Goal: Information Seeking & Learning: Learn about a topic

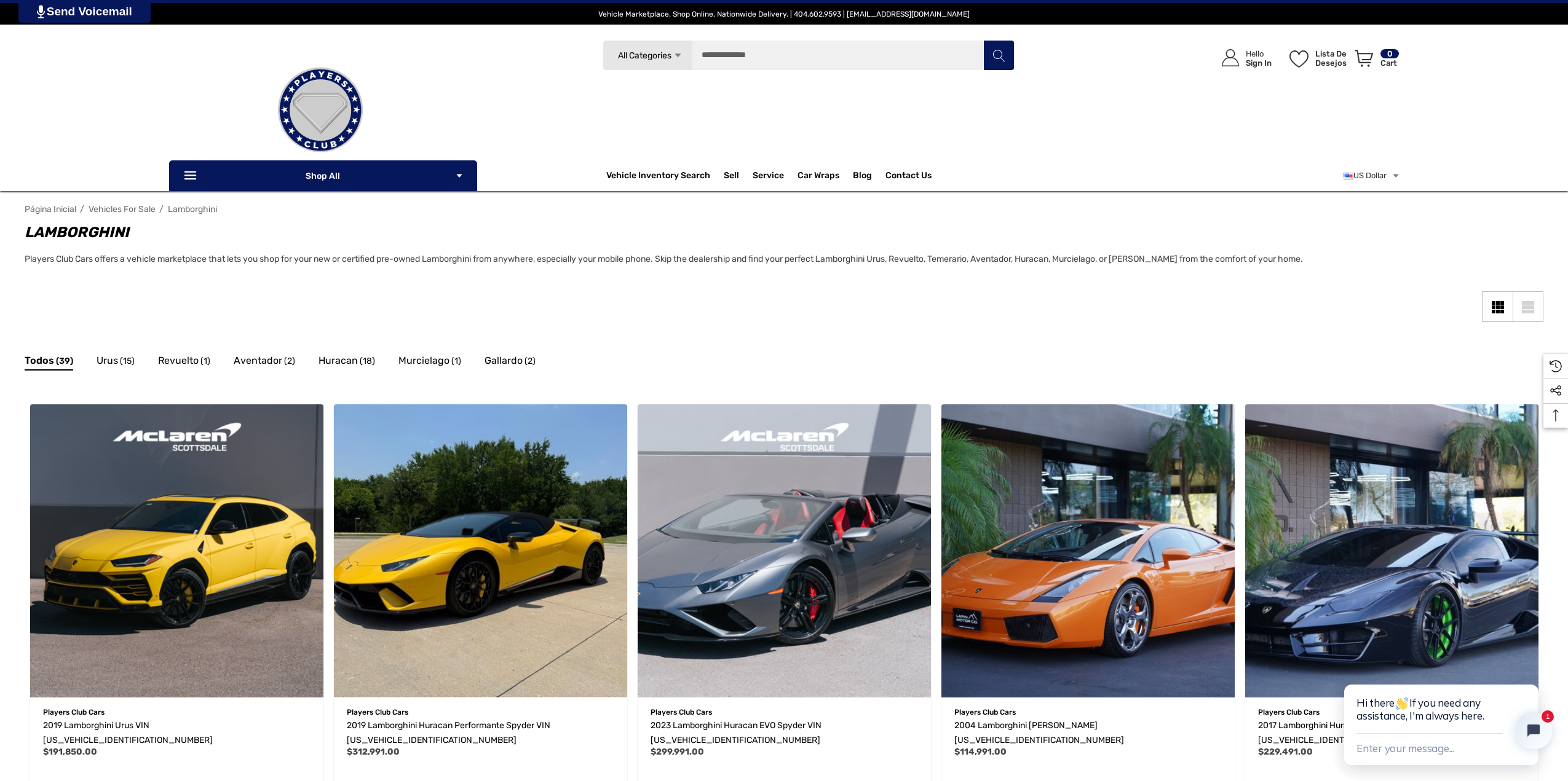
click at [676, 53] on icon "Icon Arrow Down Icon Arrow Down" at bounding box center [678, 56] width 9 height 9
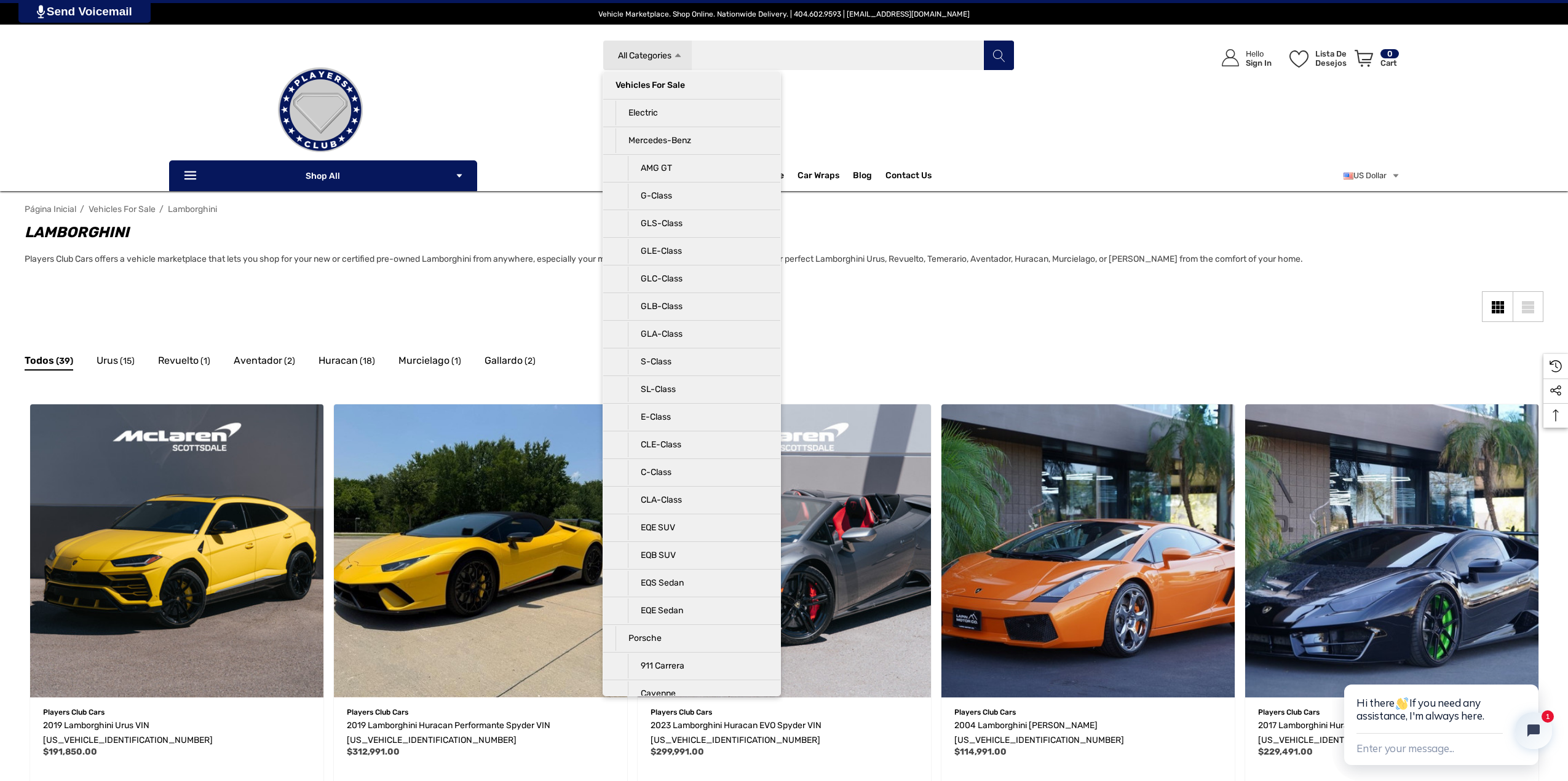
click at [745, 52] on input "Pesquisar" at bounding box center [808, 55] width 412 height 31
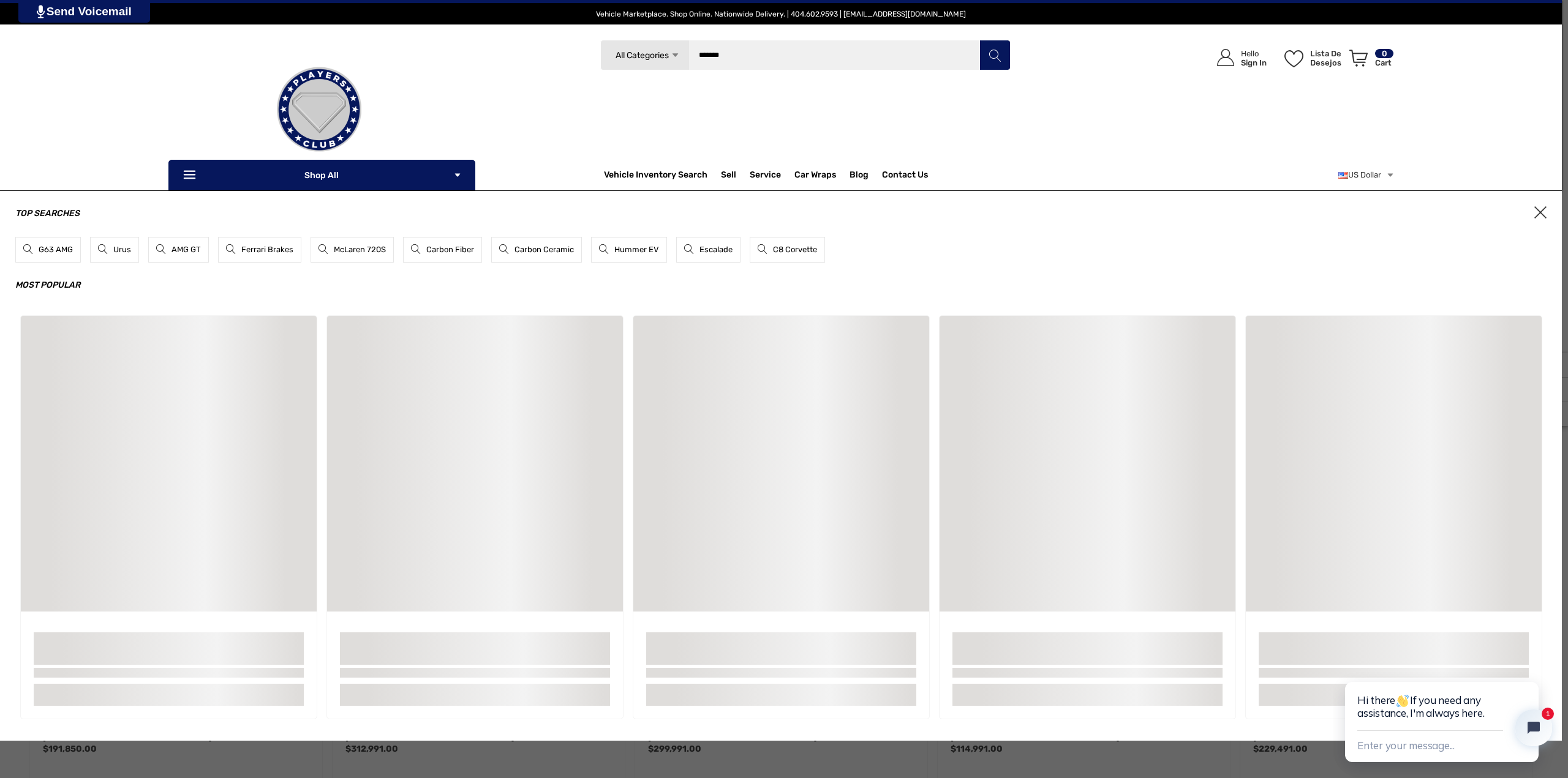
type input "*******"
click at [979, 40] on button "Pesquisar" at bounding box center [994, 55] width 30 height 30
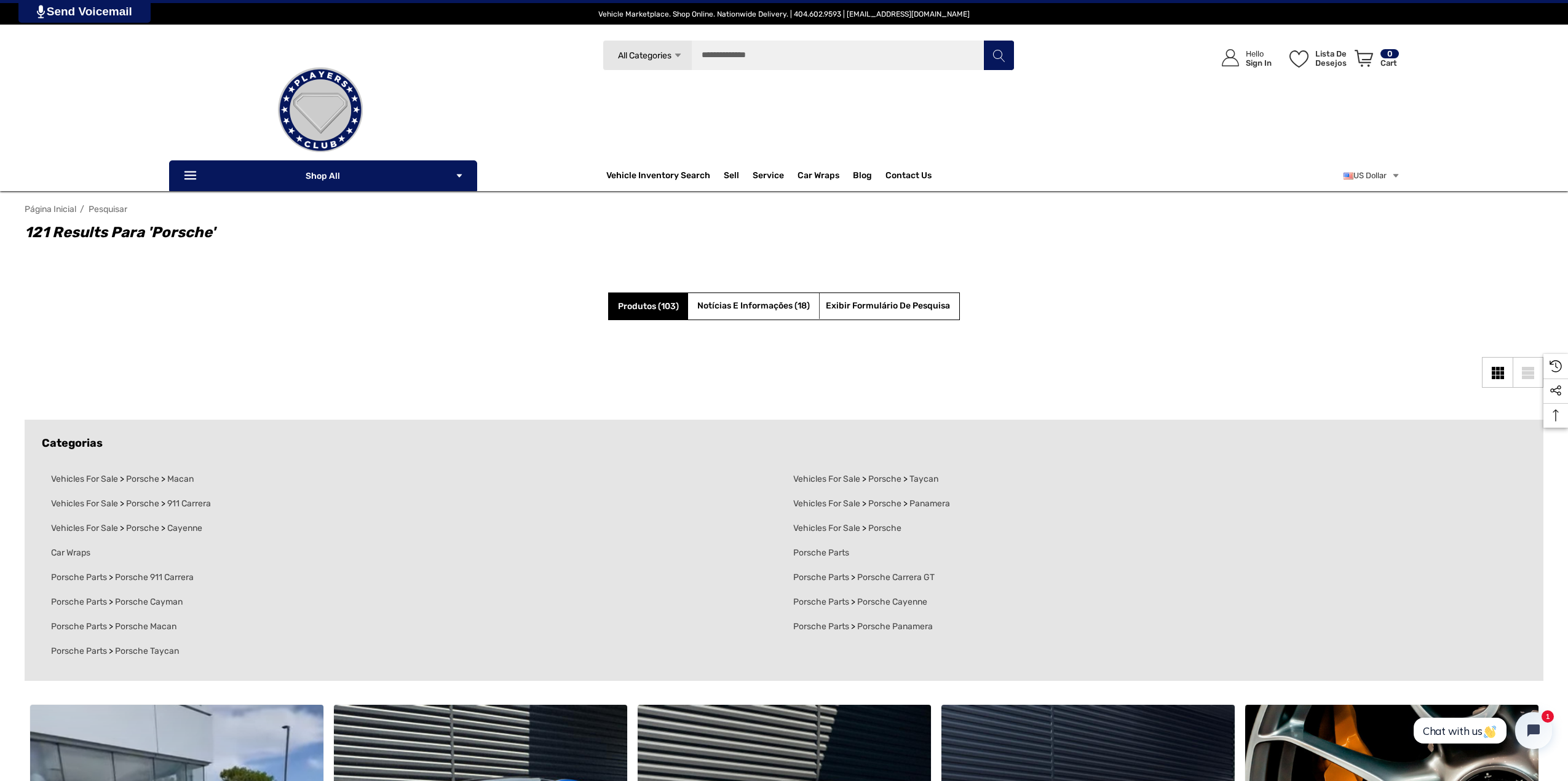
click at [94, 12] on link "Send Voicemail" at bounding box center [84, 11] width 132 height 23
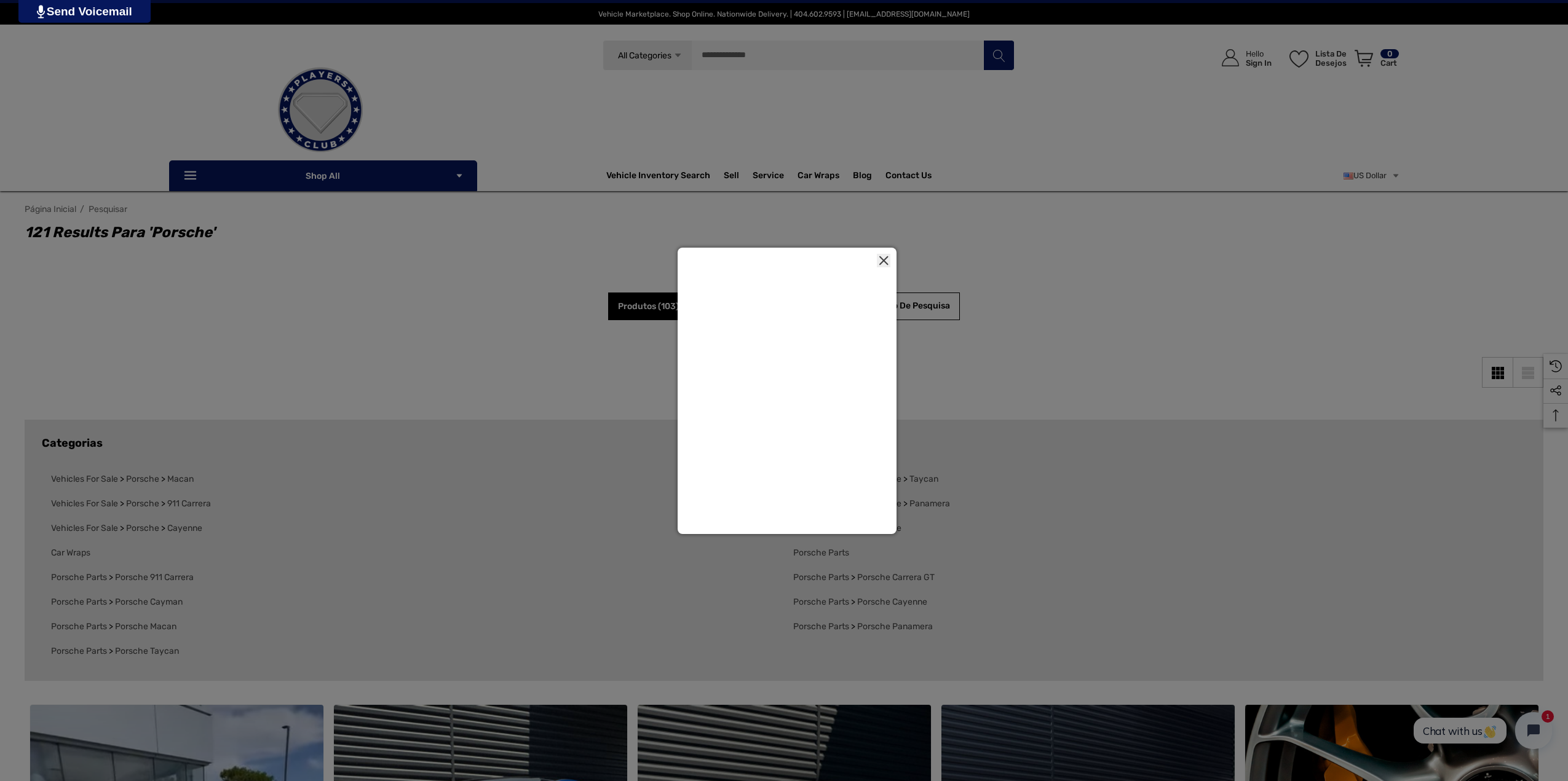
click at [877, 257] on link at bounding box center [883, 261] width 13 height 13
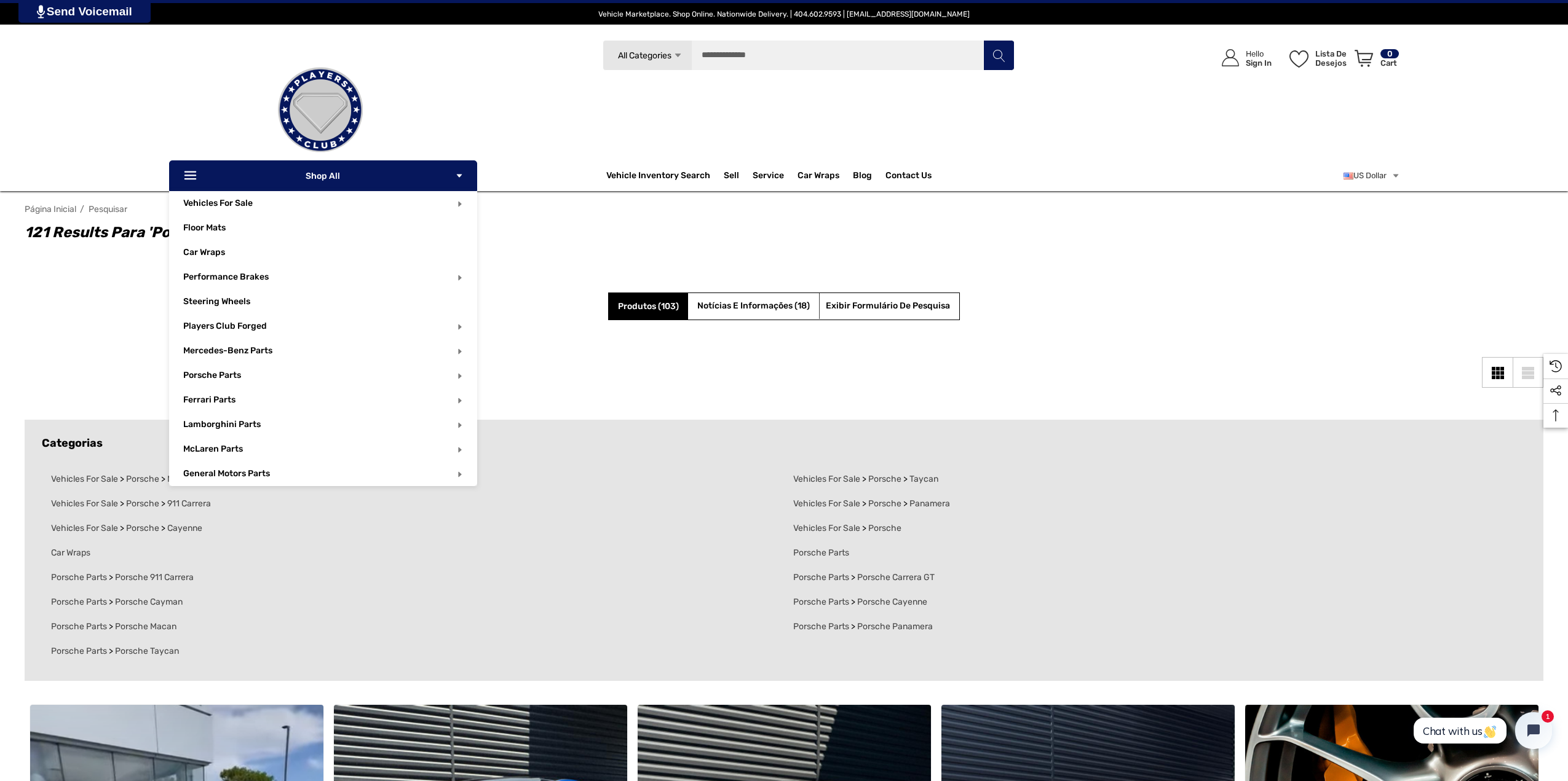
click at [322, 175] on p "Icon Line Icon Line Shop All Icon Arrow Down Icon Arrow Down" at bounding box center [323, 175] width 308 height 31
click at [326, 171] on p "Icon Line Icon Line Shop All Icon Arrow Down Icon Arrow Down" at bounding box center [323, 175] width 308 height 31
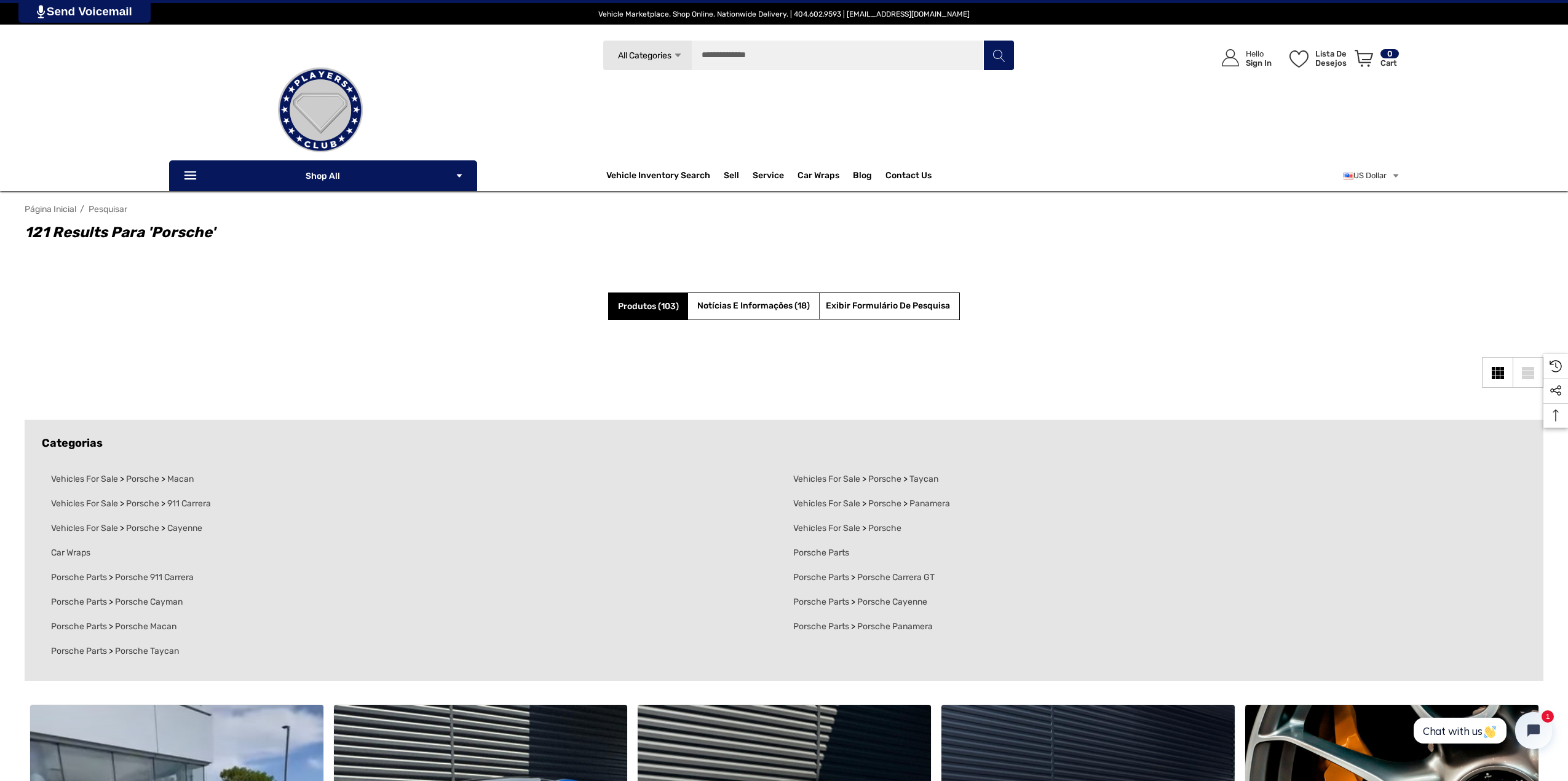
click at [325, 140] on img at bounding box center [320, 110] width 123 height 123
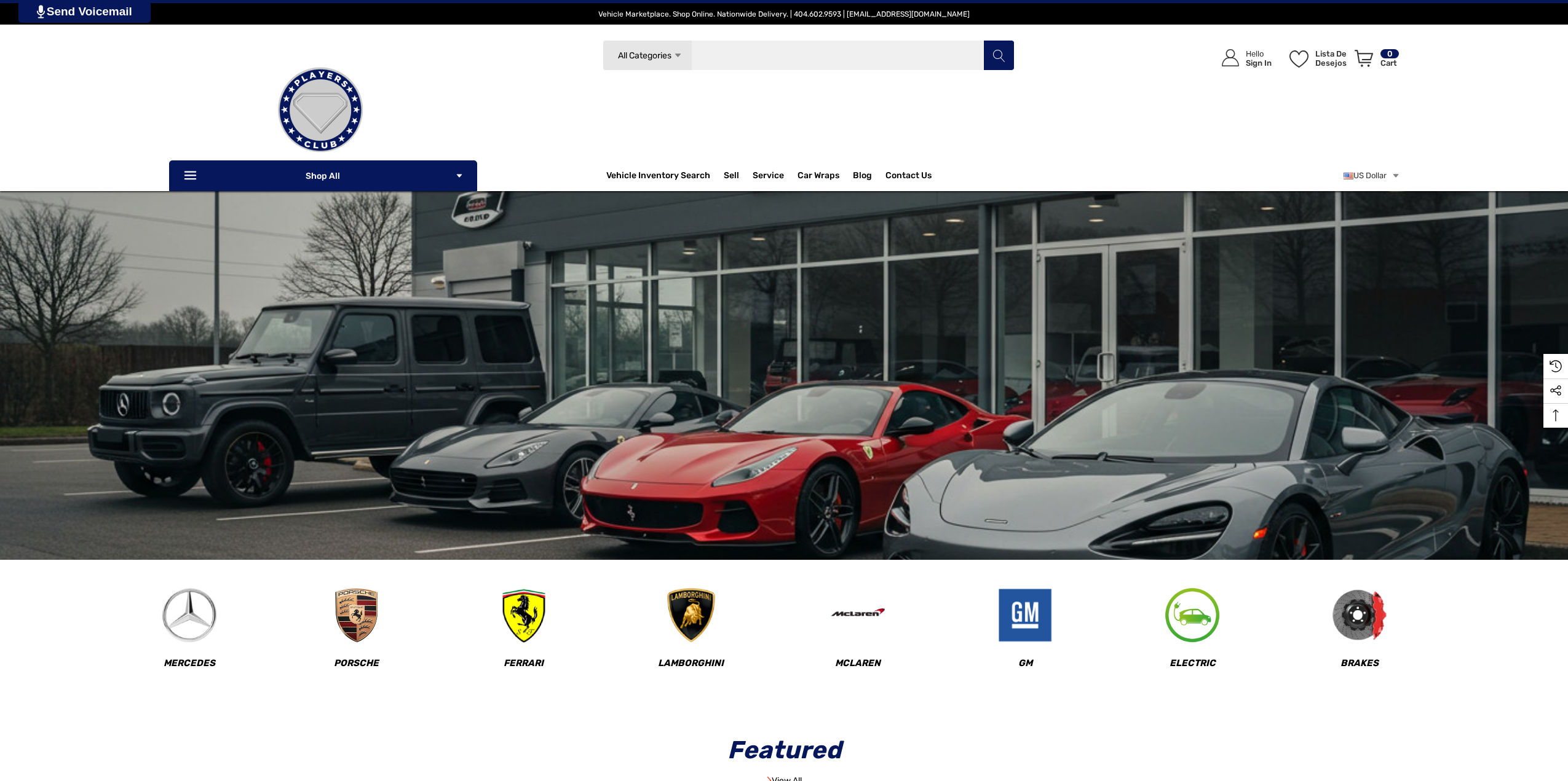
click at [735, 51] on input "Pesquisar" at bounding box center [808, 55] width 412 height 31
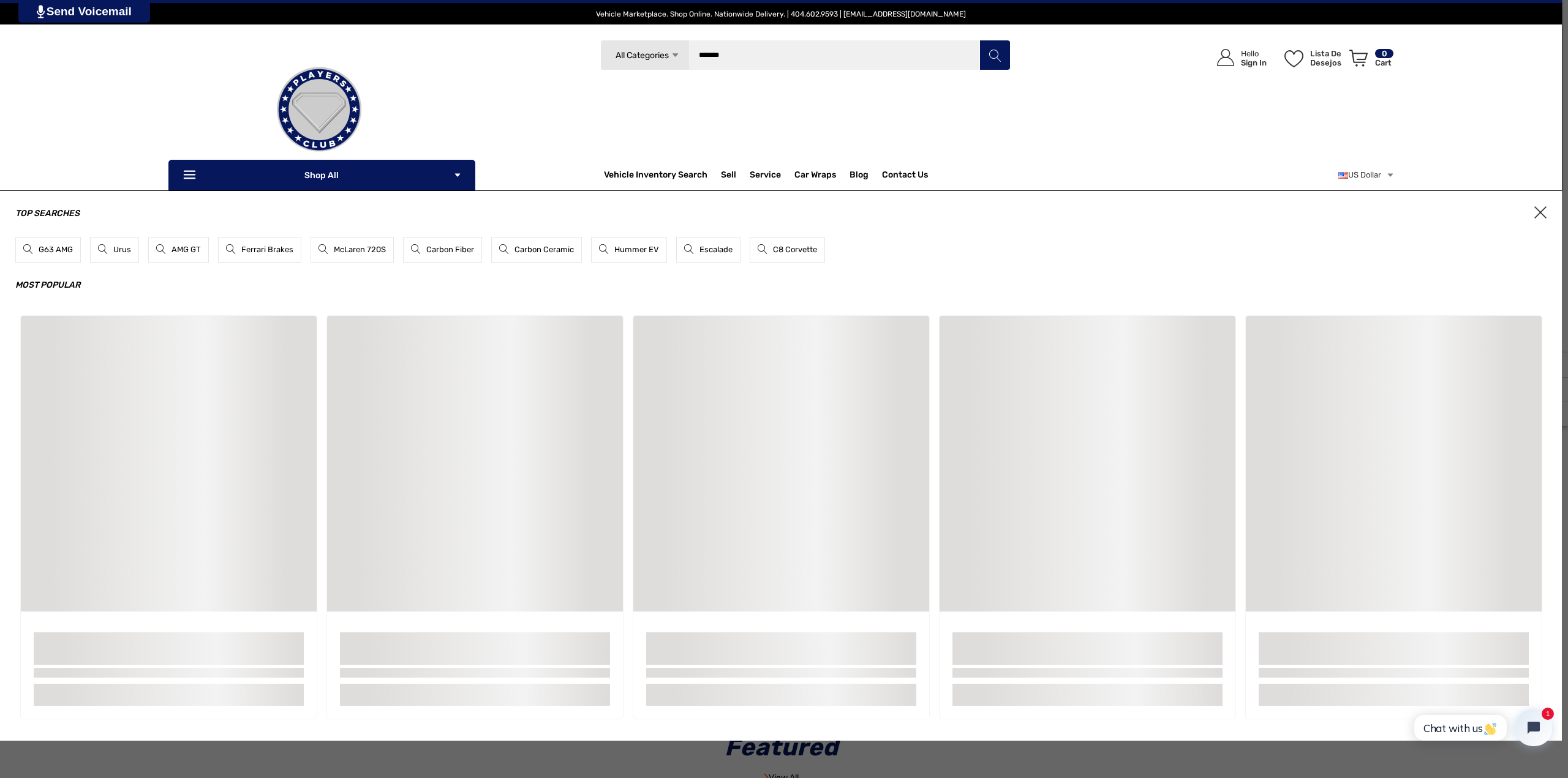
type input "*******"
click at [979, 40] on button "Pesquisar" at bounding box center [994, 55] width 30 height 30
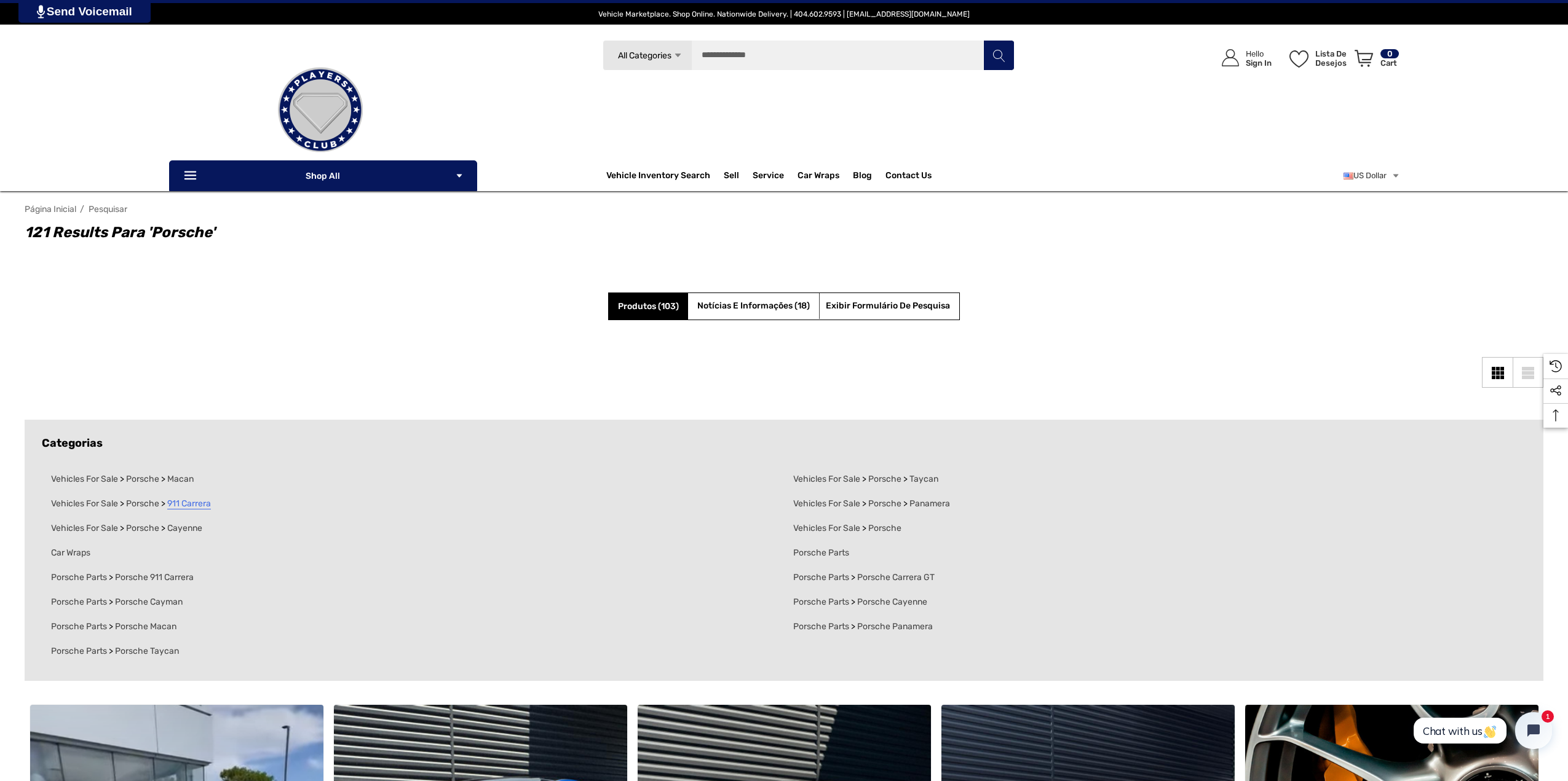
click at [199, 501] on span "911 Carrera" at bounding box center [189, 504] width 44 height 11
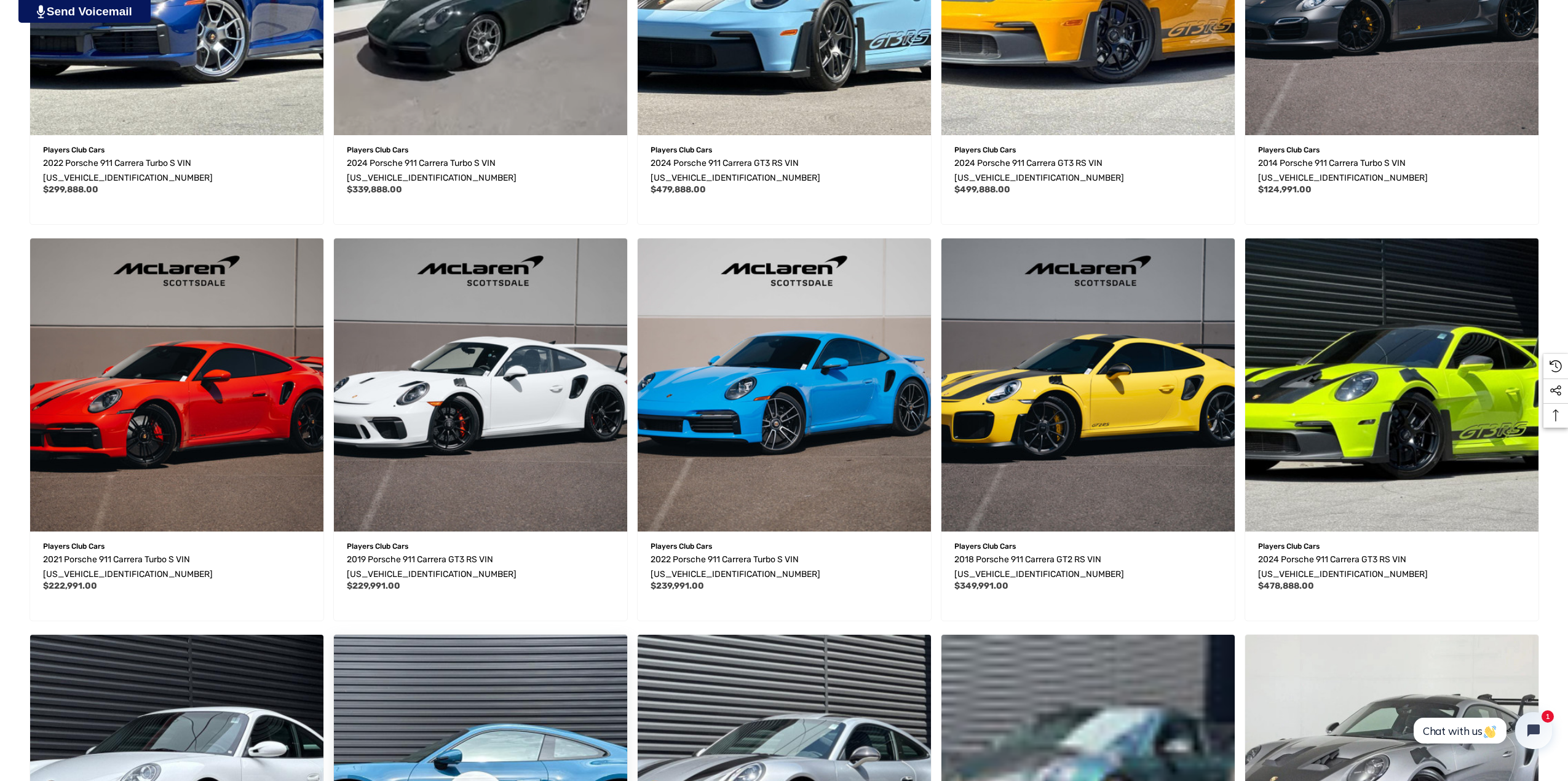
scroll to position [883, 0]
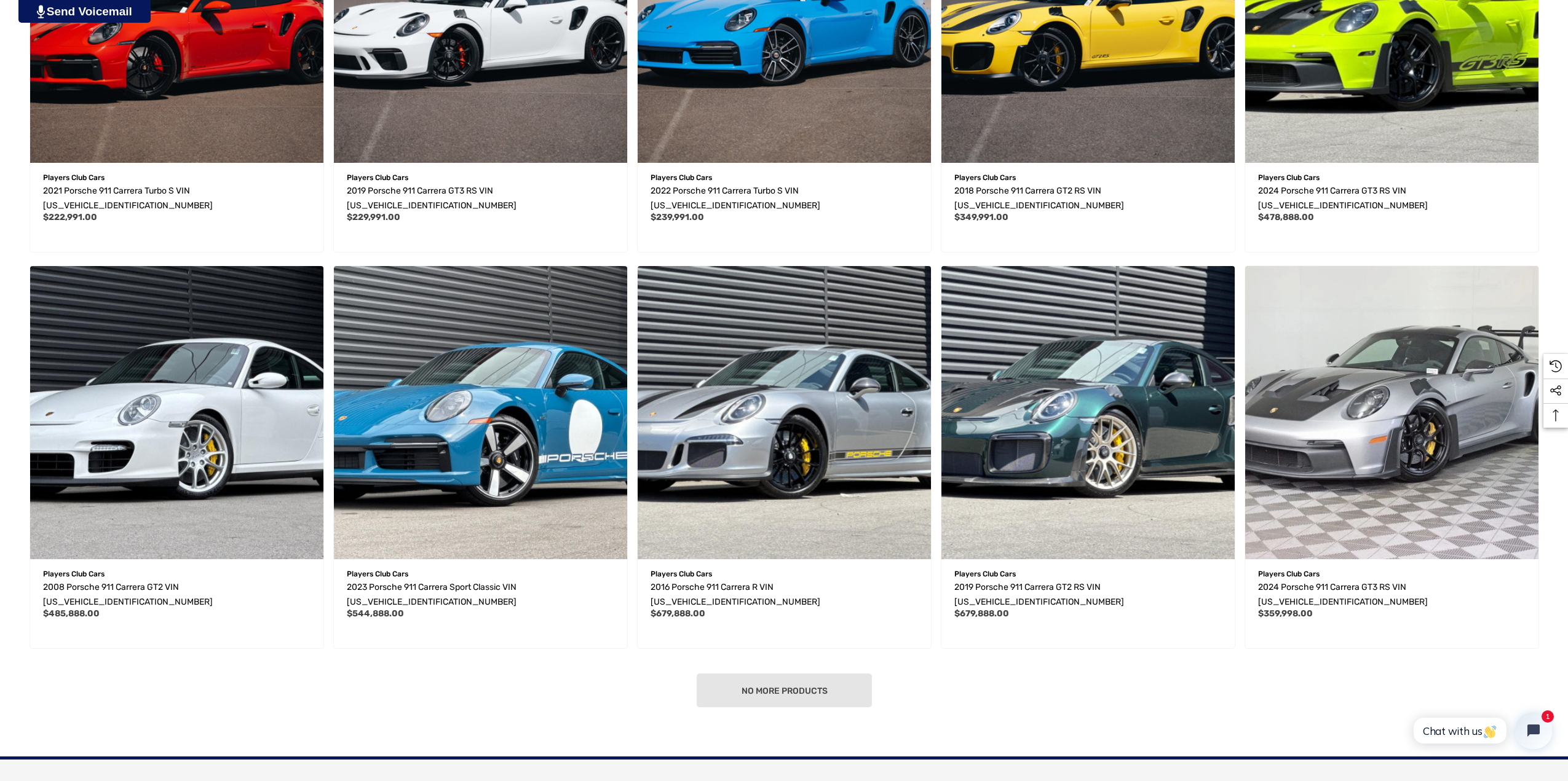
click at [739, 673] on div "No more products" at bounding box center [784, 690] width 1519 height 34
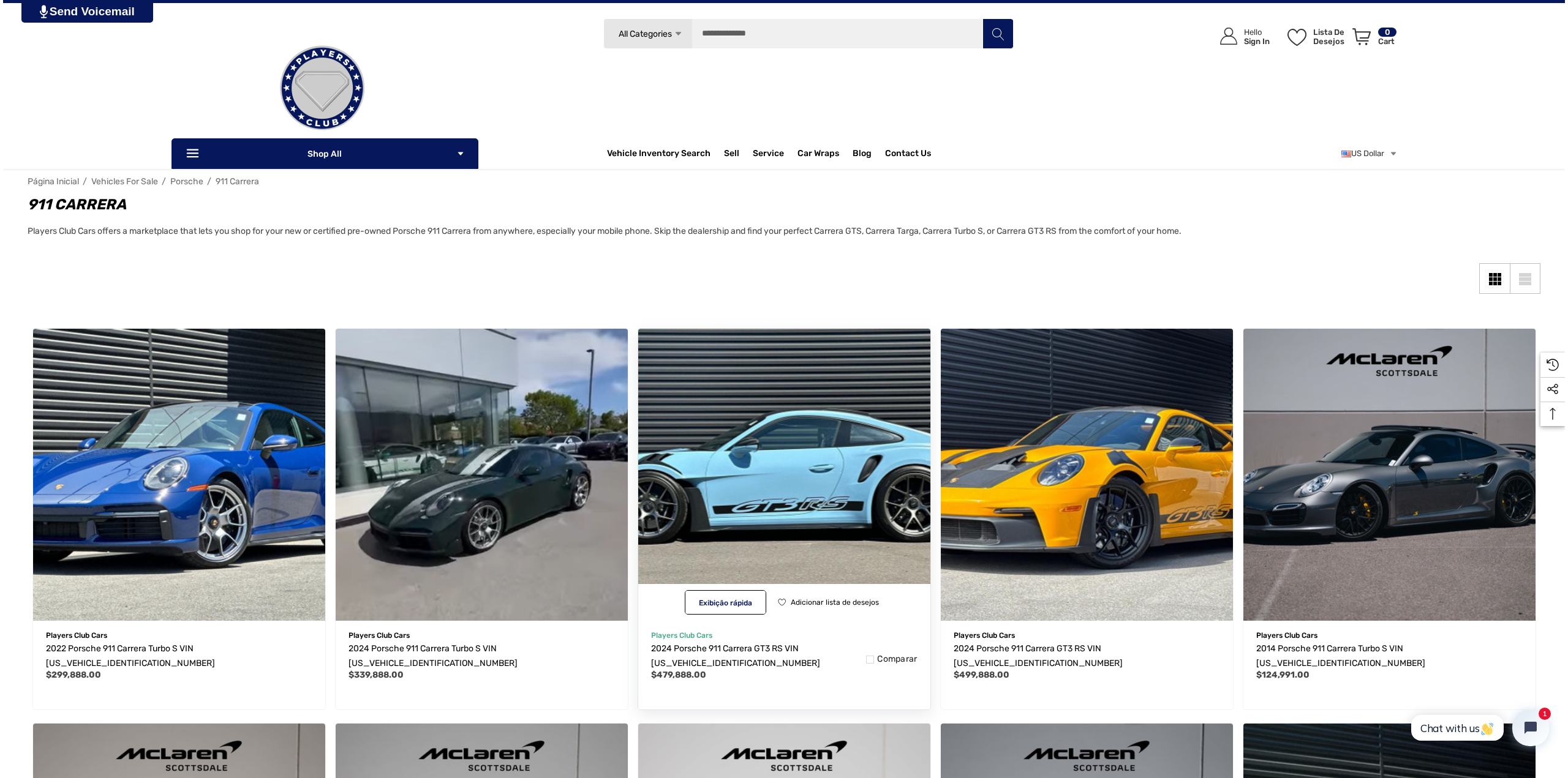
scroll to position [23, 0]
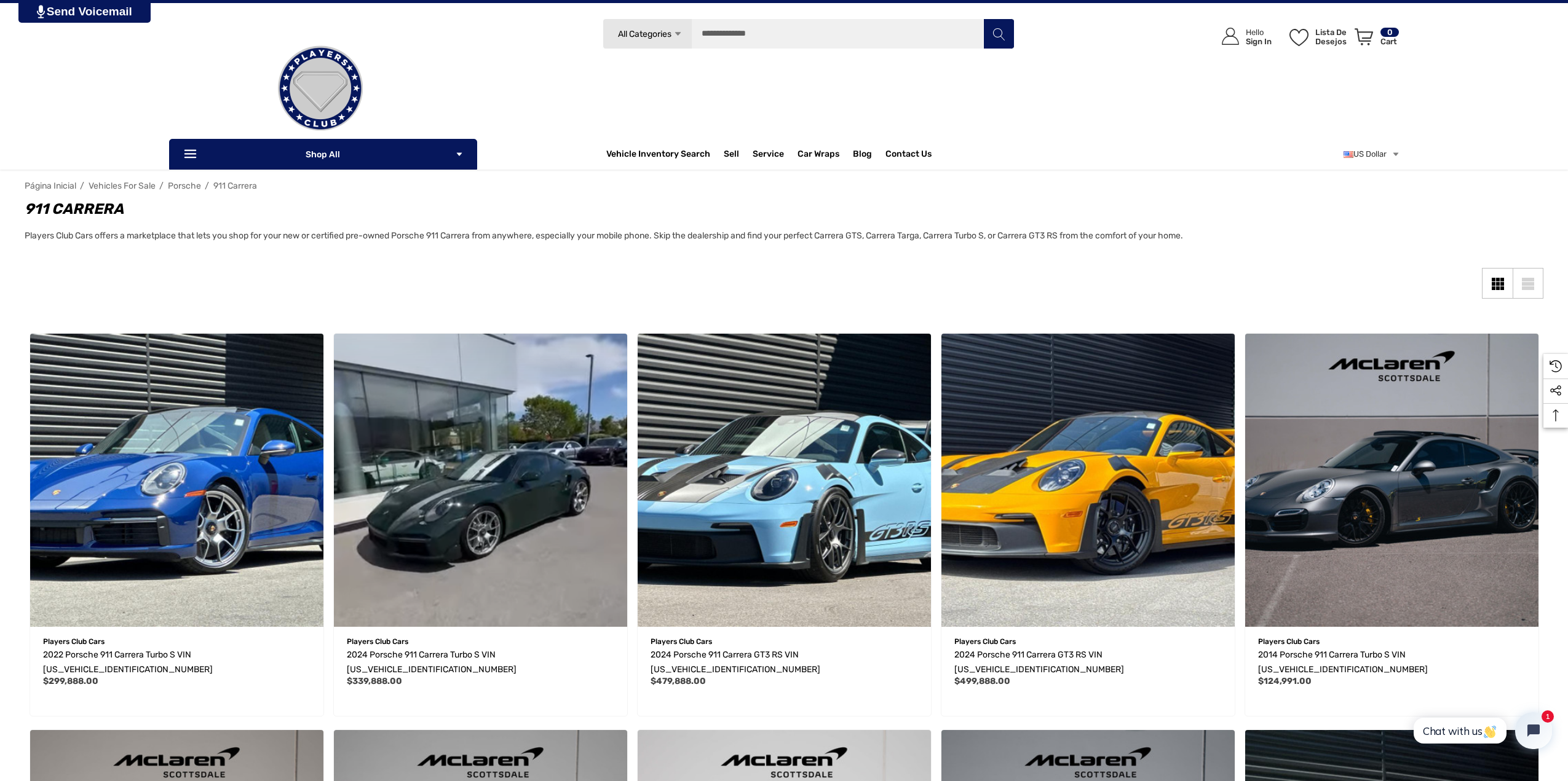
click at [680, 34] on icon "Icon Arrow Down Icon Arrow Down" at bounding box center [678, 34] width 9 height 9
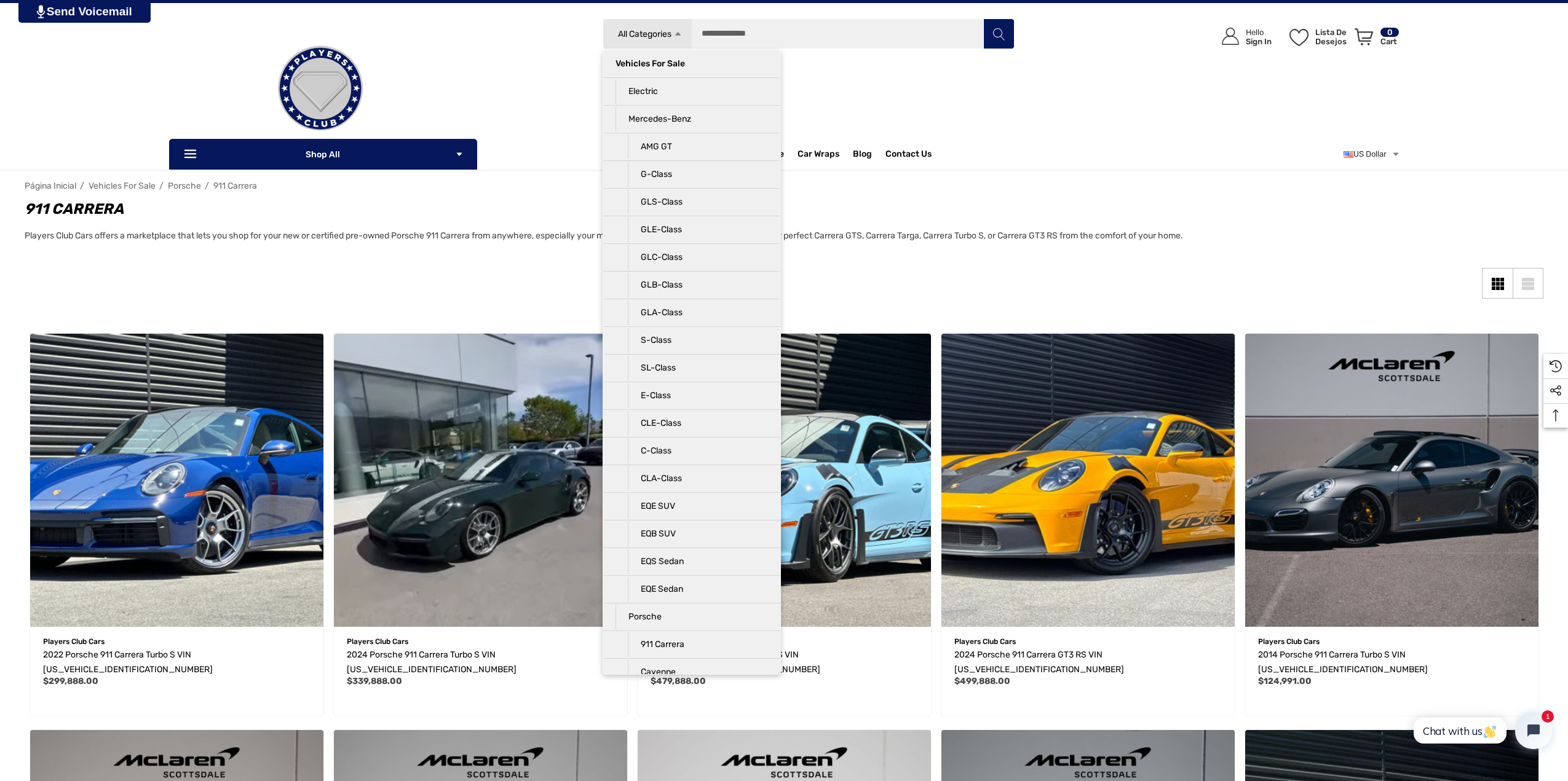
click at [680, 34] on icon "Icon Arrow Up Icon Arrow Up" at bounding box center [678, 34] width 9 height 9
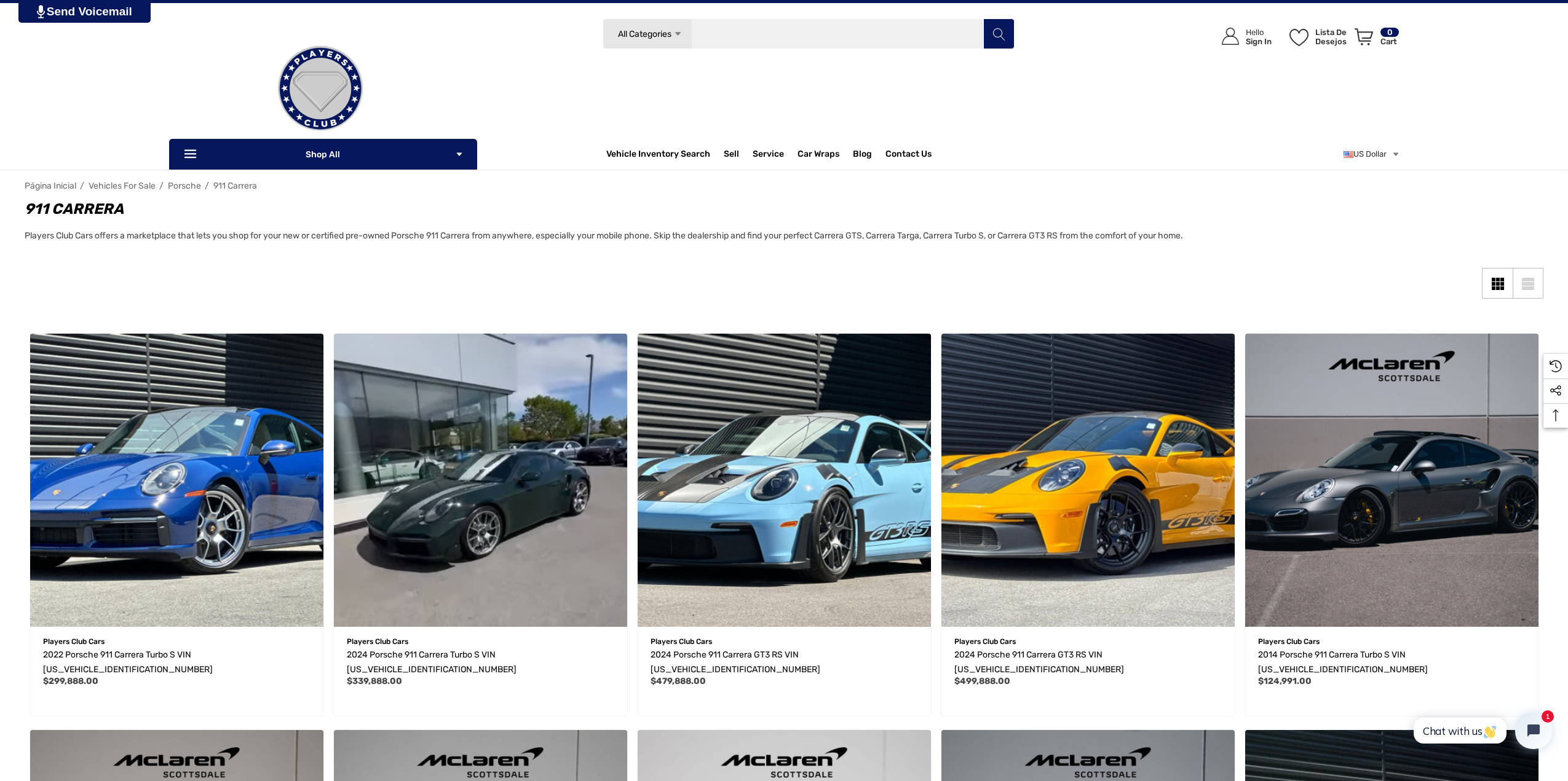
click at [758, 35] on input "Pesquisar" at bounding box center [808, 34] width 412 height 31
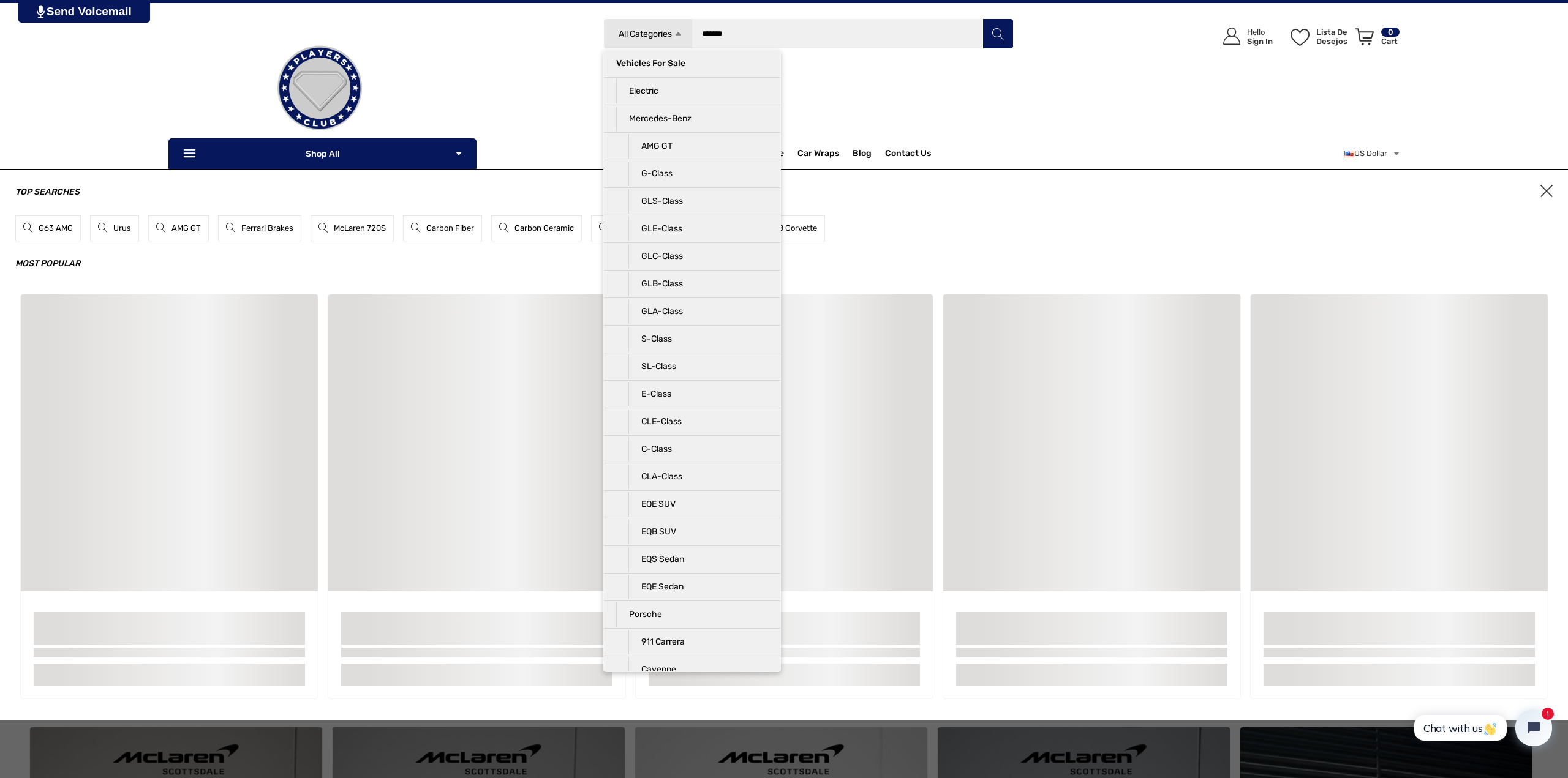
type input "*******"
click at [982, 19] on button "Pesquisar" at bounding box center [998, 34] width 30 height 30
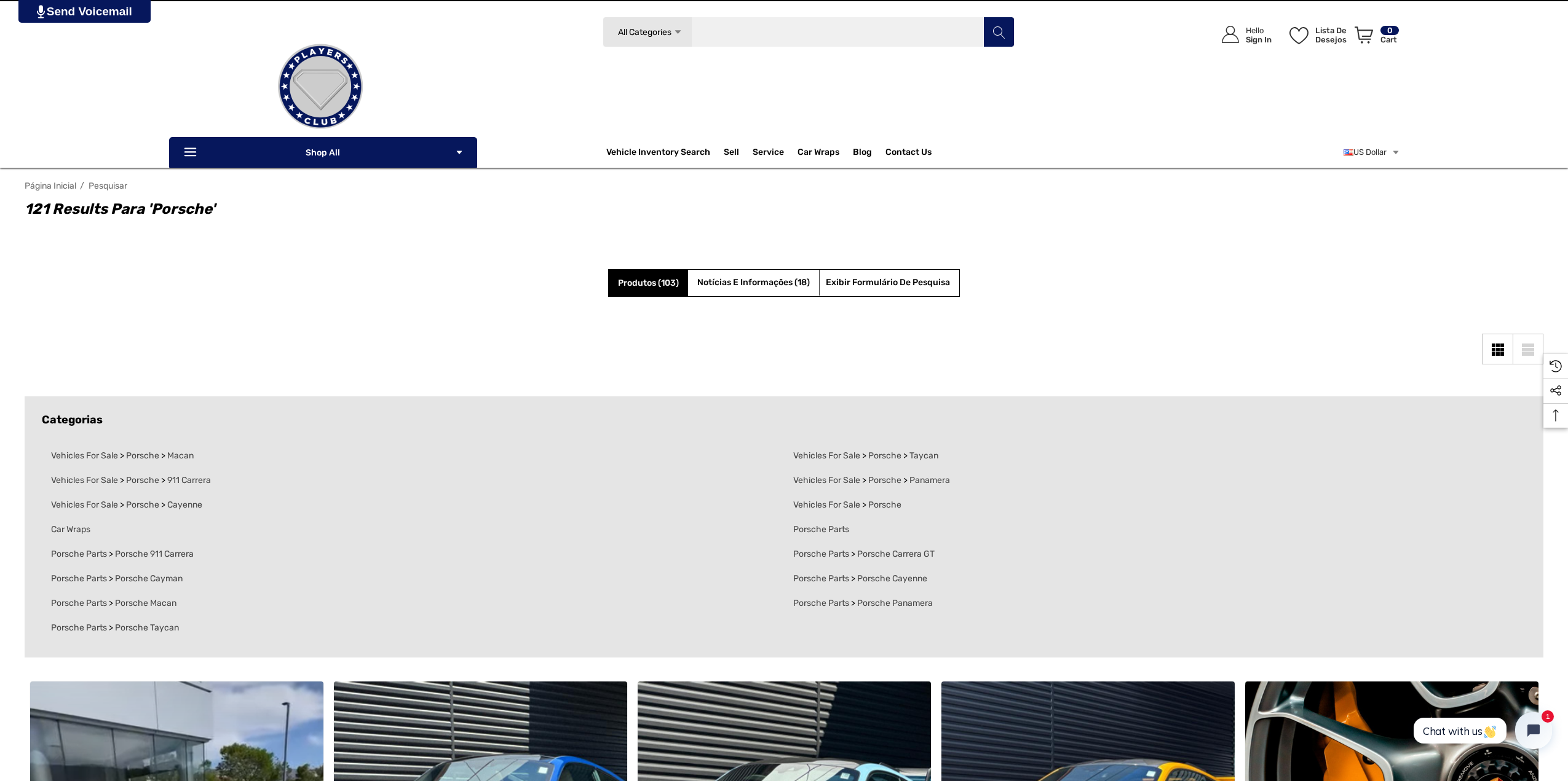
click at [797, 35] on input "Pesquisar" at bounding box center [808, 32] width 412 height 31
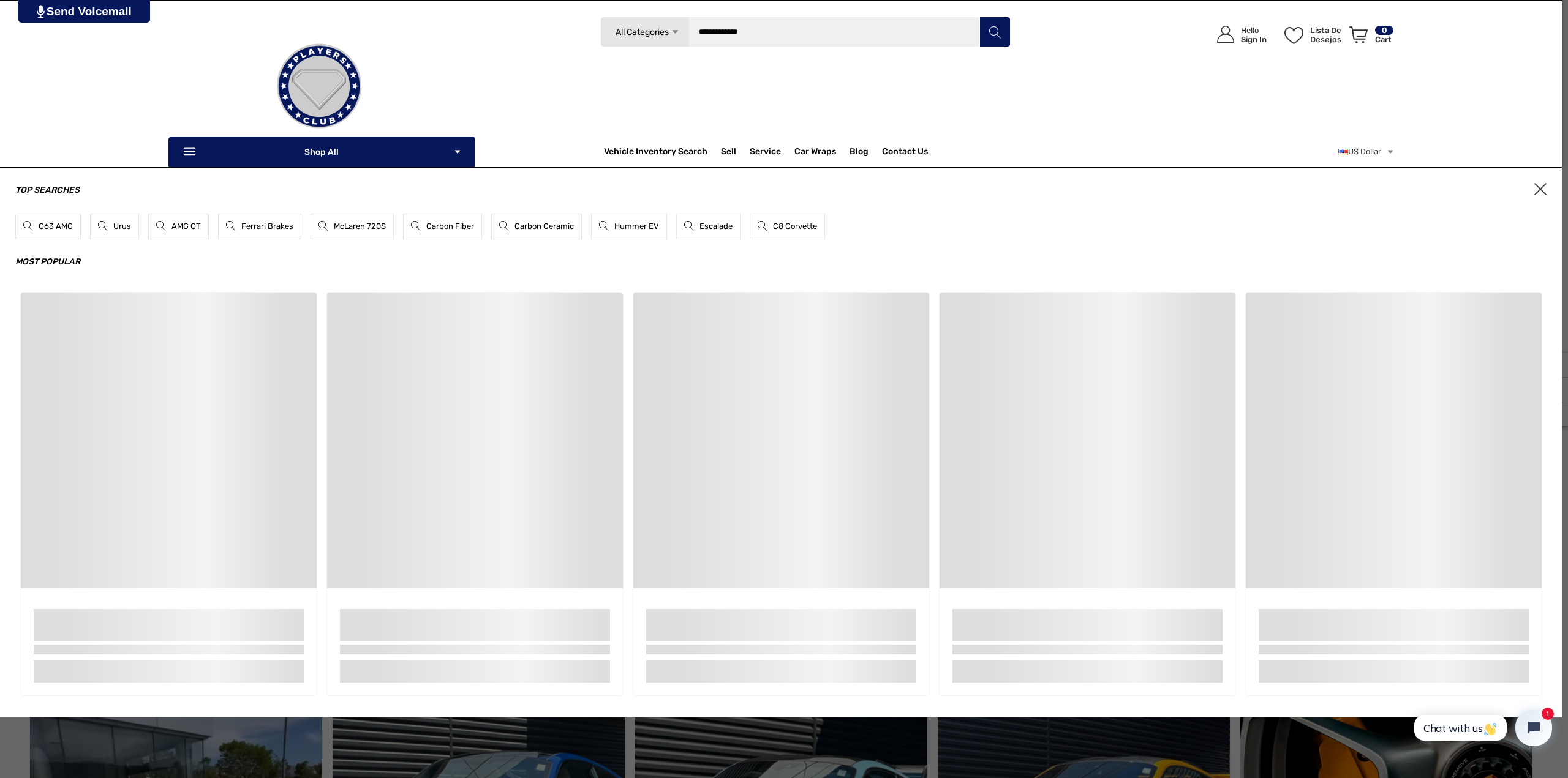
type input "**********"
click at [979, 17] on button "Pesquisar" at bounding box center [994, 32] width 30 height 30
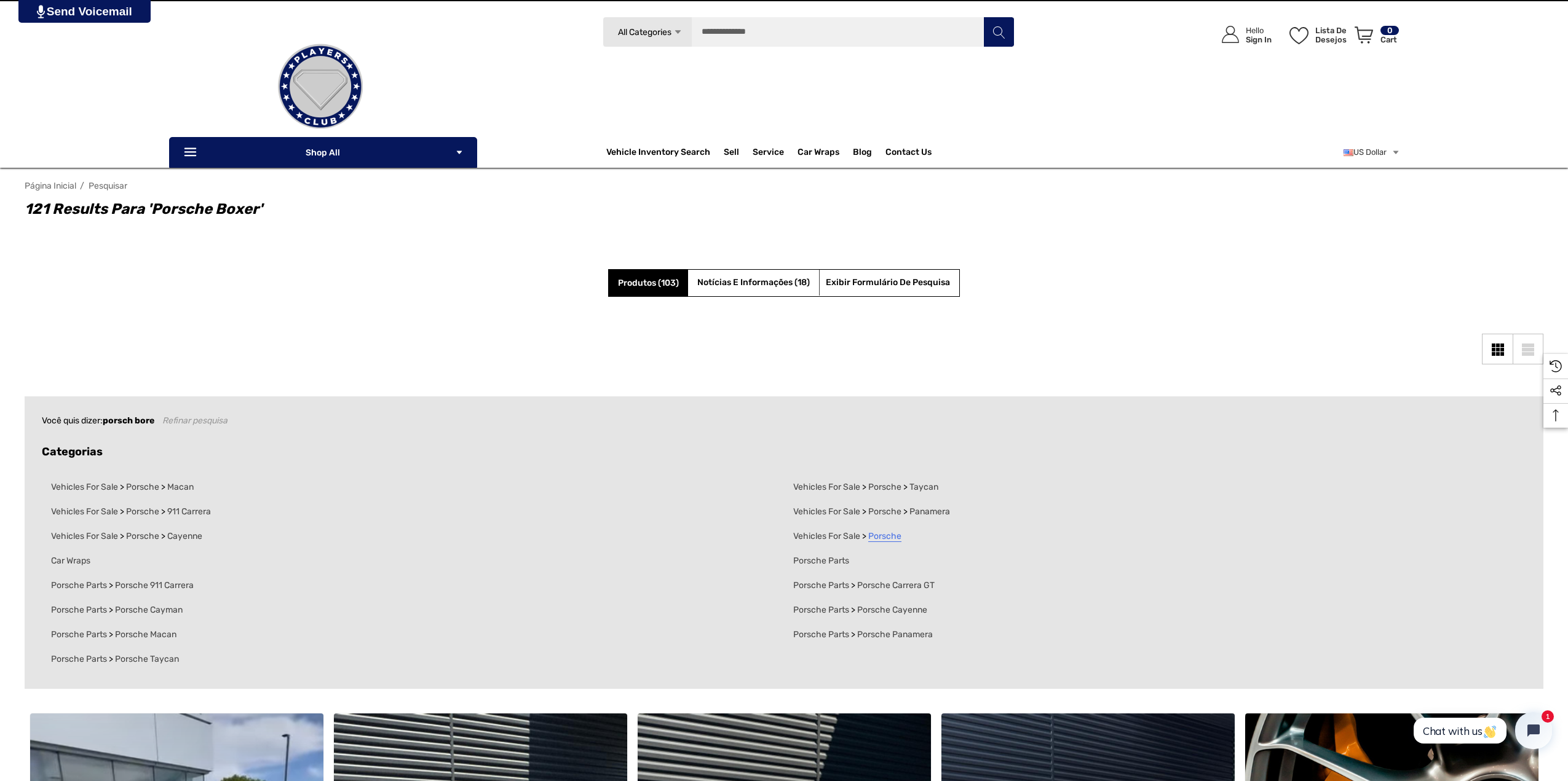
click at [897, 536] on span "Porsche" at bounding box center [884, 536] width 33 height 11
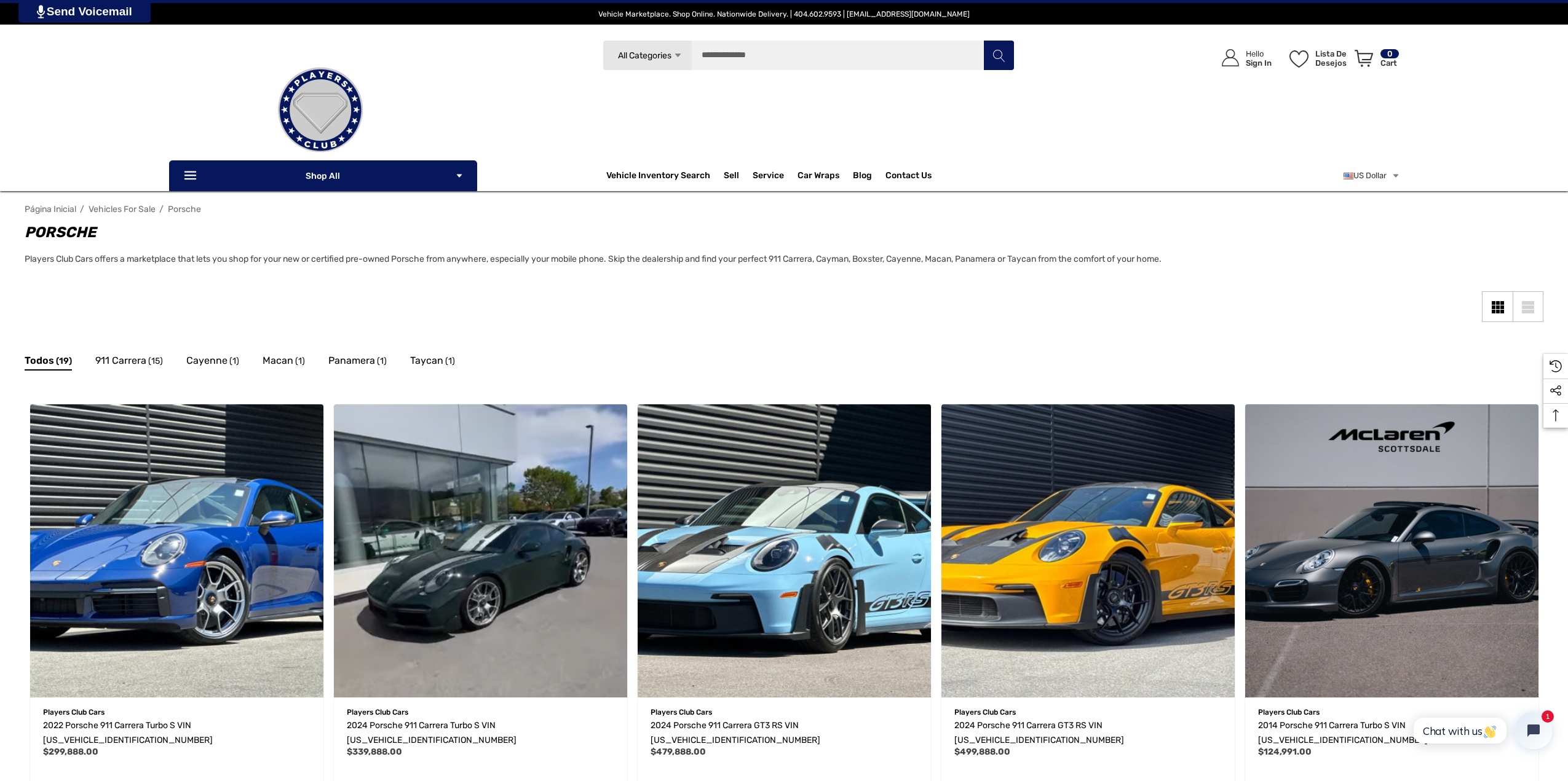
click at [563, 321] on div "Sidebar Fechar Fechar Categories Vehicles For Sale Electric Mercedes-Benz F8" at bounding box center [784, 320] width 1519 height 58
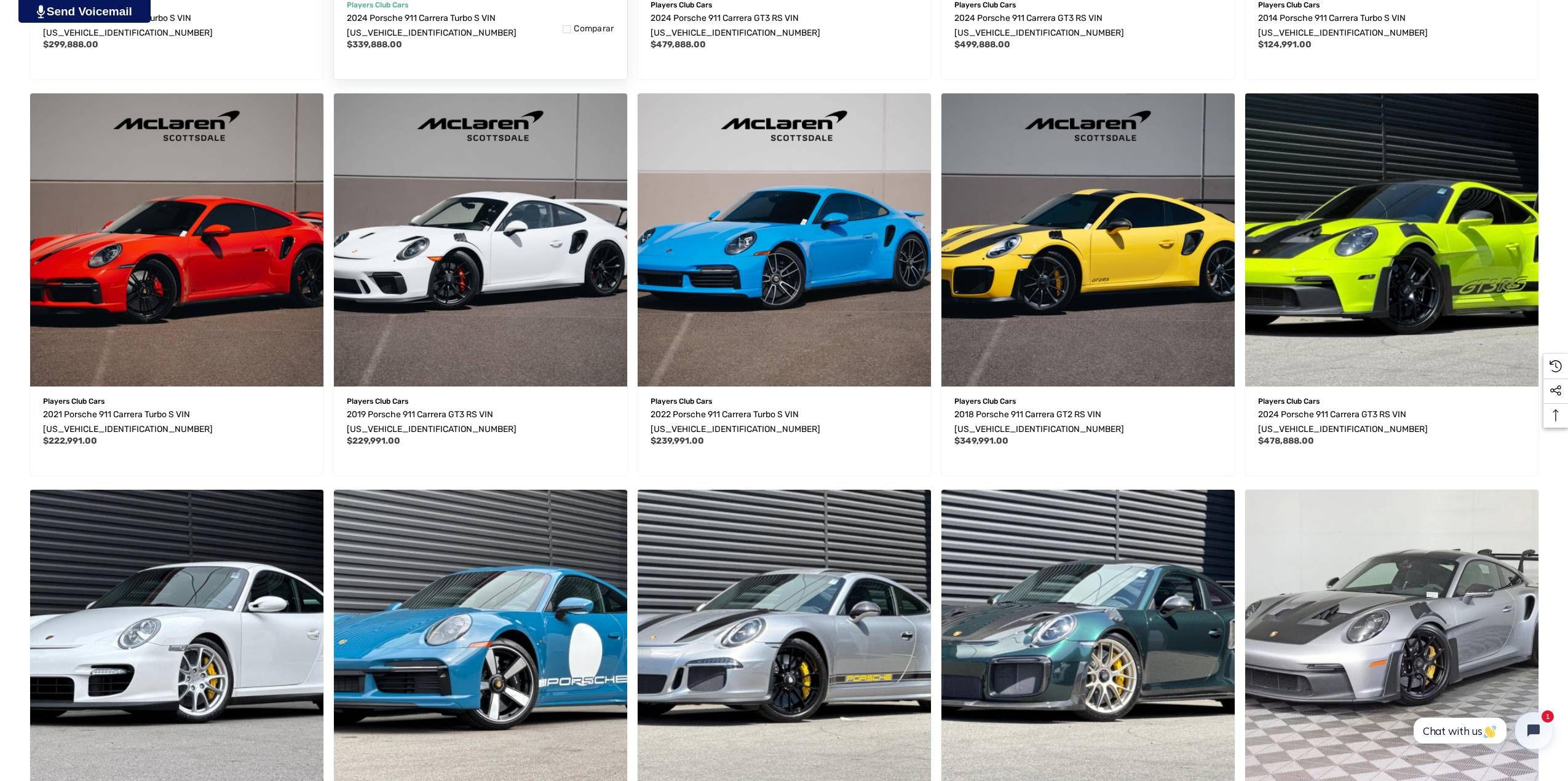
scroll to position [860, 0]
